Goal: Find specific page/section: Find specific page/section

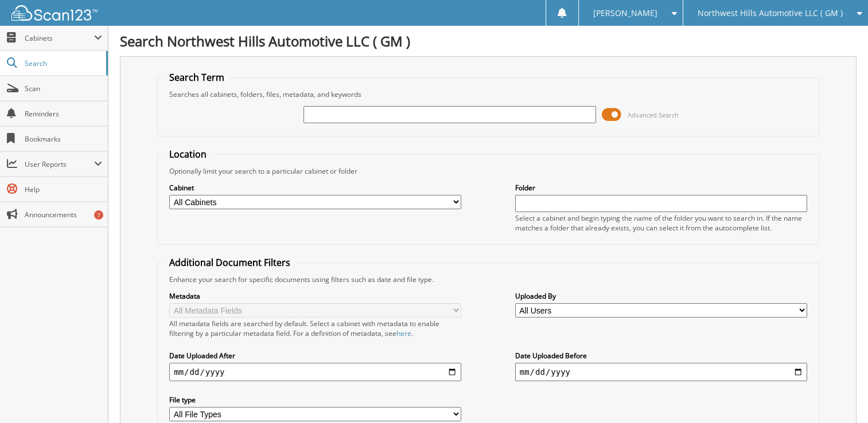
click at [349, 117] on input "text" at bounding box center [449, 114] width 292 height 17
type input "14760"
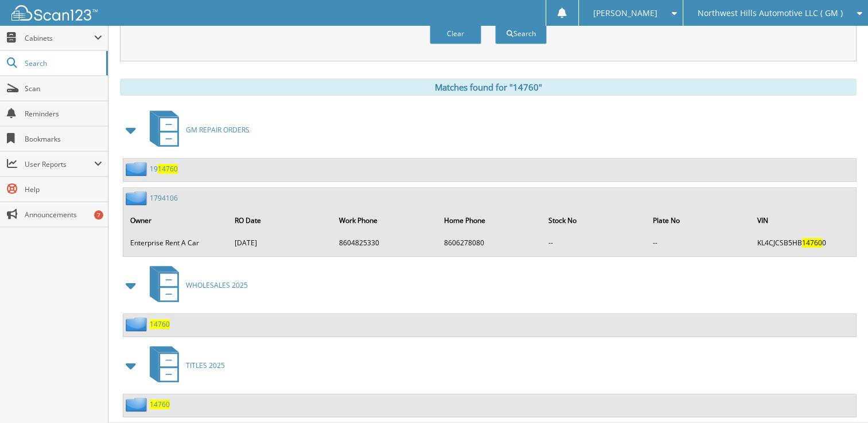
scroll to position [437, 0]
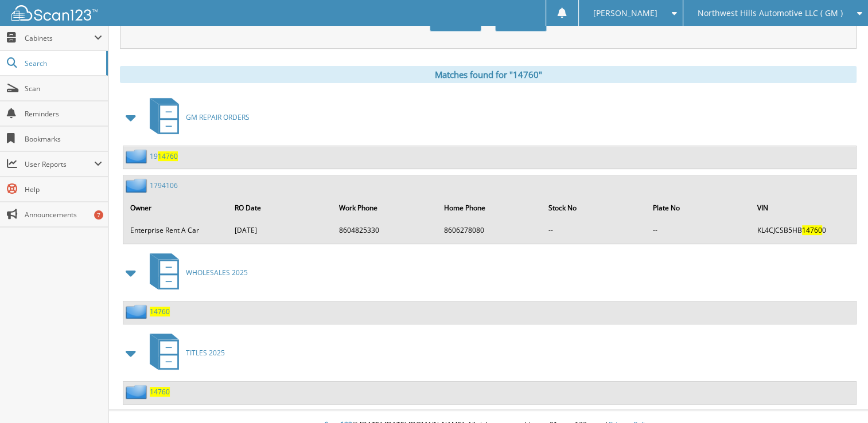
click at [156, 385] on div "14760" at bounding box center [146, 392] width 46 height 14
click at [160, 387] on span "14760" at bounding box center [160, 392] width 20 height 10
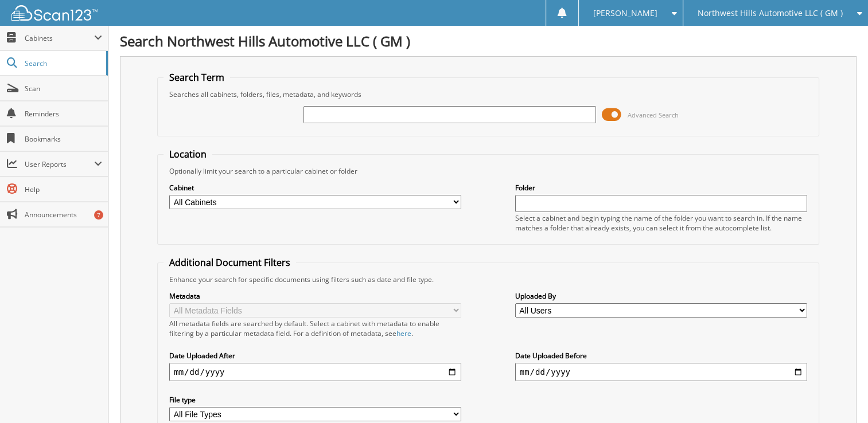
drag, startPoint x: 388, startPoint y: 122, endPoint x: 419, endPoint y: 107, distance: 34.6
paste input "BERTHELOT"
type input "BERTHELOT"
click at [617, 112] on span at bounding box center [612, 114] width 20 height 17
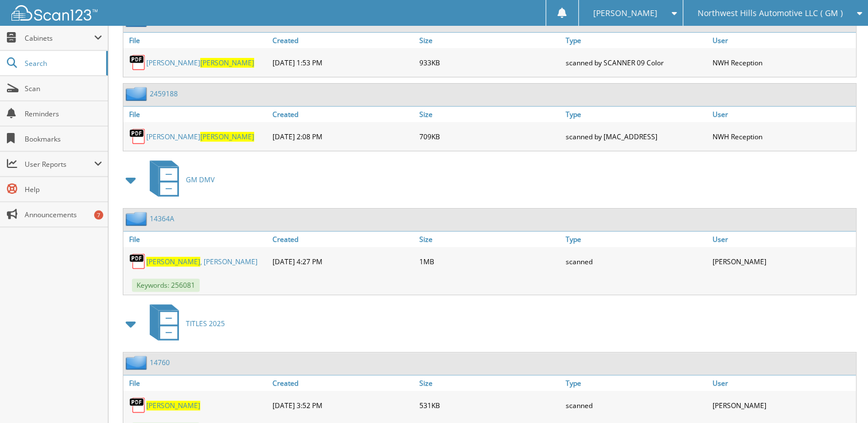
scroll to position [344, 0]
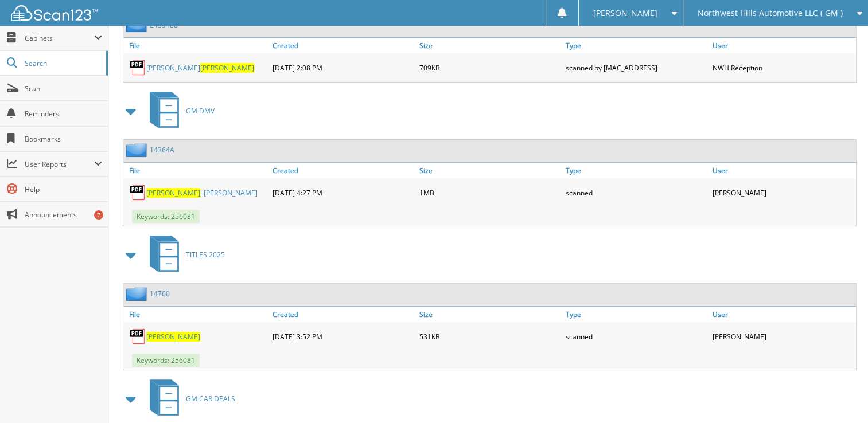
click at [184, 188] on link "[PERSON_NAME]" at bounding box center [201, 193] width 111 height 10
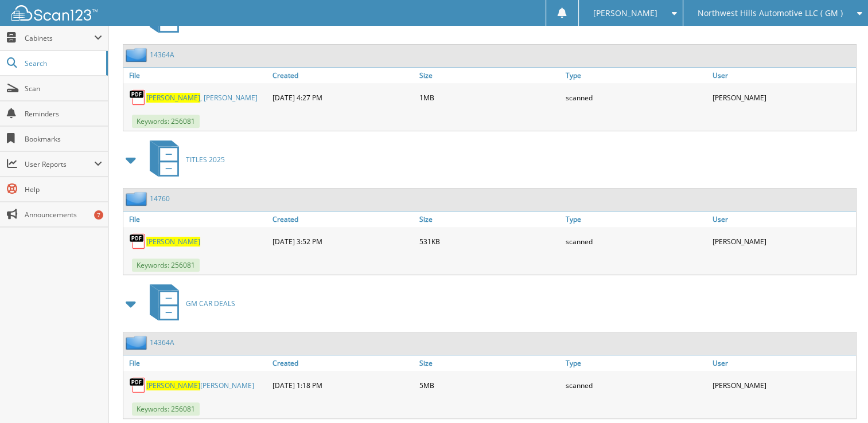
scroll to position [457, 0]
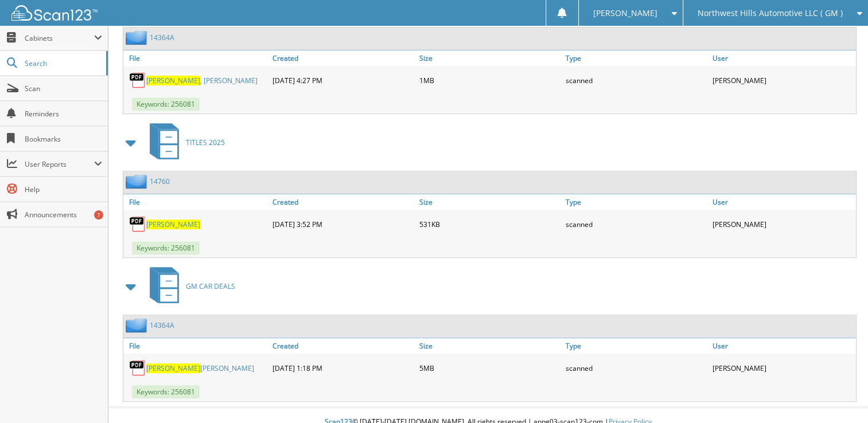
click at [153, 220] on span "[PERSON_NAME]" at bounding box center [173, 225] width 54 height 10
